Goal: Communication & Community: Ask a question

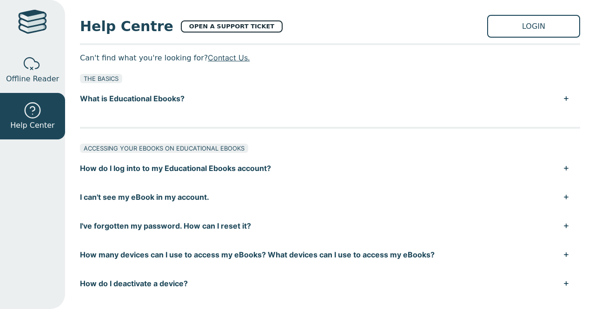
click at [194, 25] on link "OPEN A SUPPORT TICKET" at bounding box center [232, 26] width 102 height 12
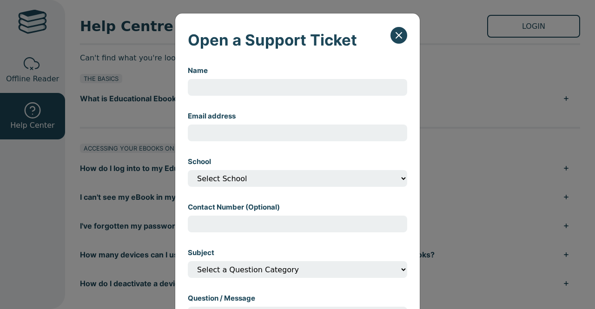
click at [222, 92] on input "Name" at bounding box center [297, 87] width 219 height 17
type input "[PERSON_NAME]"
click at [244, 127] on input "Email address" at bounding box center [297, 133] width 219 height 17
type input "[EMAIL_ADDRESS][DOMAIN_NAME]"
click at [250, 186] on select "Select School" at bounding box center [297, 178] width 219 height 17
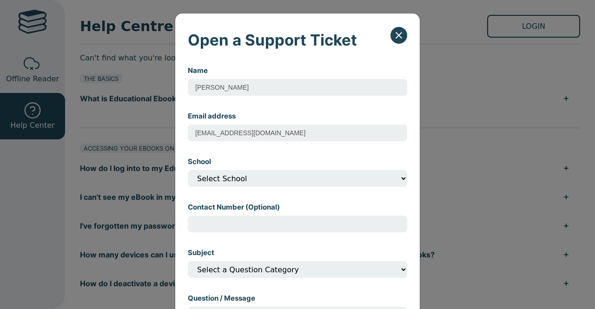
click at [250, 186] on select "Select School" at bounding box center [297, 178] width 219 height 17
click at [188, 171] on select "Select School" at bounding box center [297, 178] width 219 height 17
click at [217, 178] on select "Select School" at bounding box center [297, 178] width 219 height 17
click at [318, 215] on div "Contact Number (Optional)" at bounding box center [297, 217] width 219 height 46
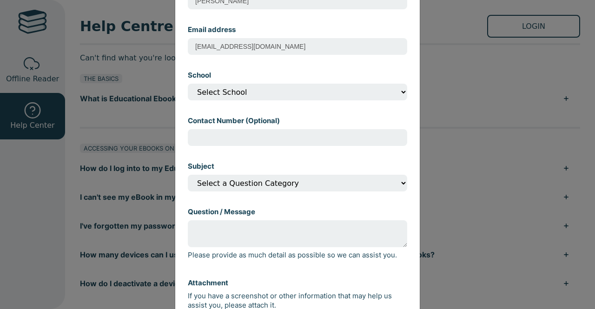
scroll to position [86, 0]
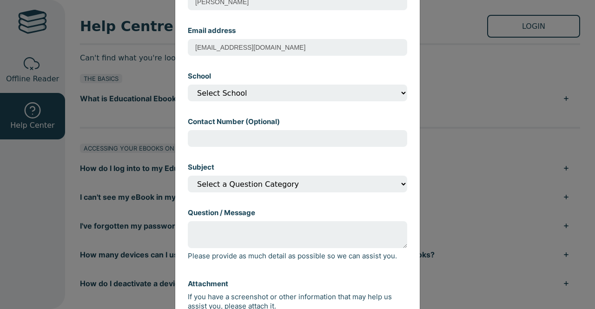
click at [243, 134] on input "Contact Number (Optional)" at bounding box center [297, 138] width 219 height 17
type input "0413782134"
click at [258, 191] on select "Select a Question Category I can't open my eBook I can't find my eBook in my ac…" at bounding box center [297, 184] width 219 height 17
select select "I can't open my eBook"
click at [188, 178] on select "Select a Question Category I can't open my eBook I can't find my eBook in my ac…" at bounding box center [297, 184] width 219 height 17
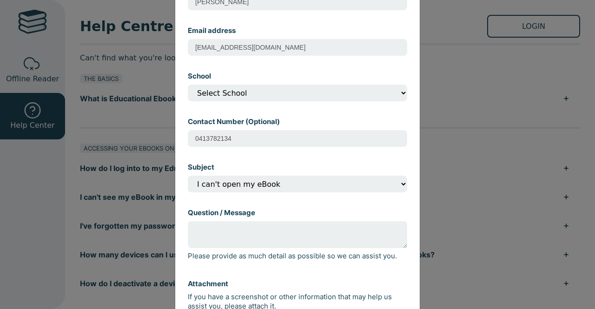
click at [254, 242] on textarea "Question / Message" at bounding box center [297, 234] width 219 height 27
type textarea "I can't access my ebook following"
